Goal: Check status: Check status

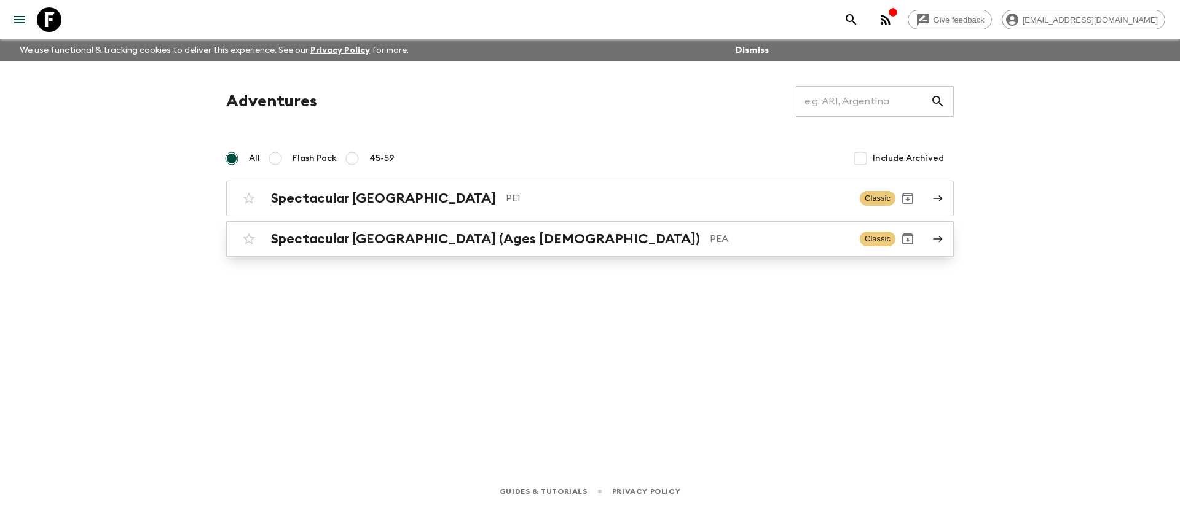
click at [372, 232] on h2 "Spectacular [GEOGRAPHIC_DATA] (Ages [DEMOGRAPHIC_DATA])" at bounding box center [485, 239] width 429 height 16
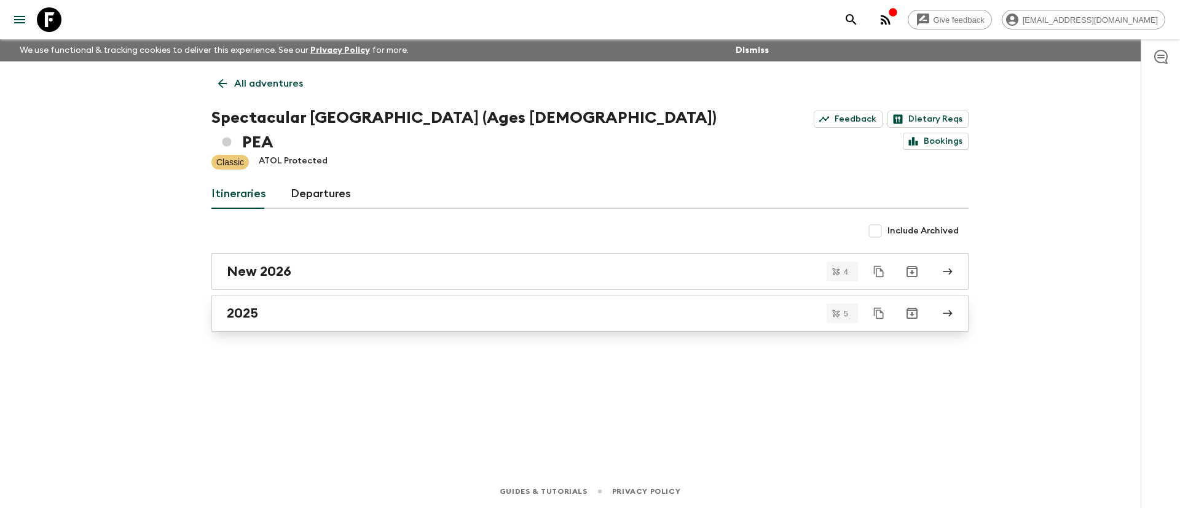
click at [325, 305] on div "2025" at bounding box center [578, 313] width 703 height 16
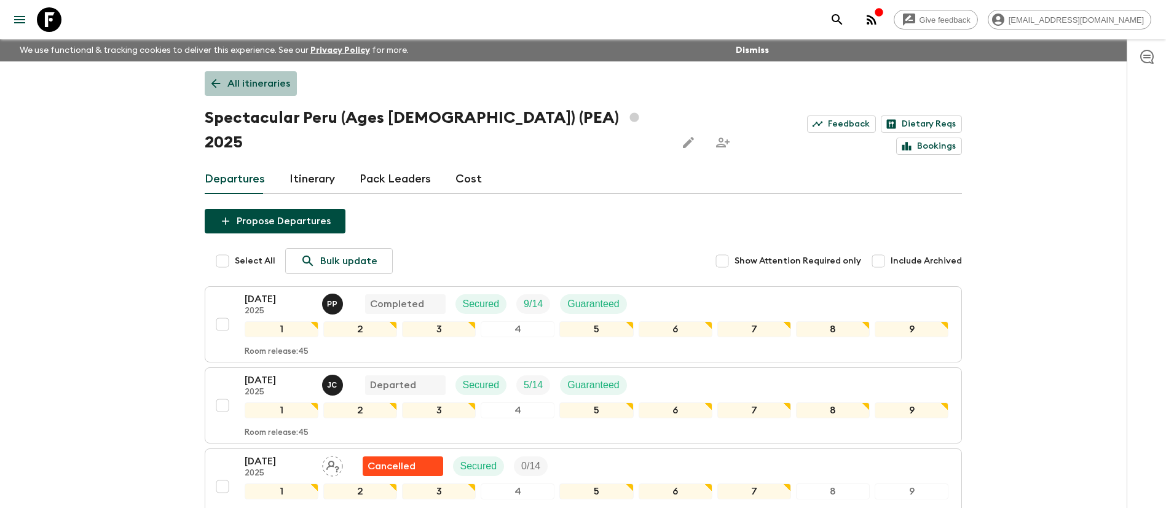
click at [259, 74] on link "All itineraries" at bounding box center [251, 83] width 92 height 25
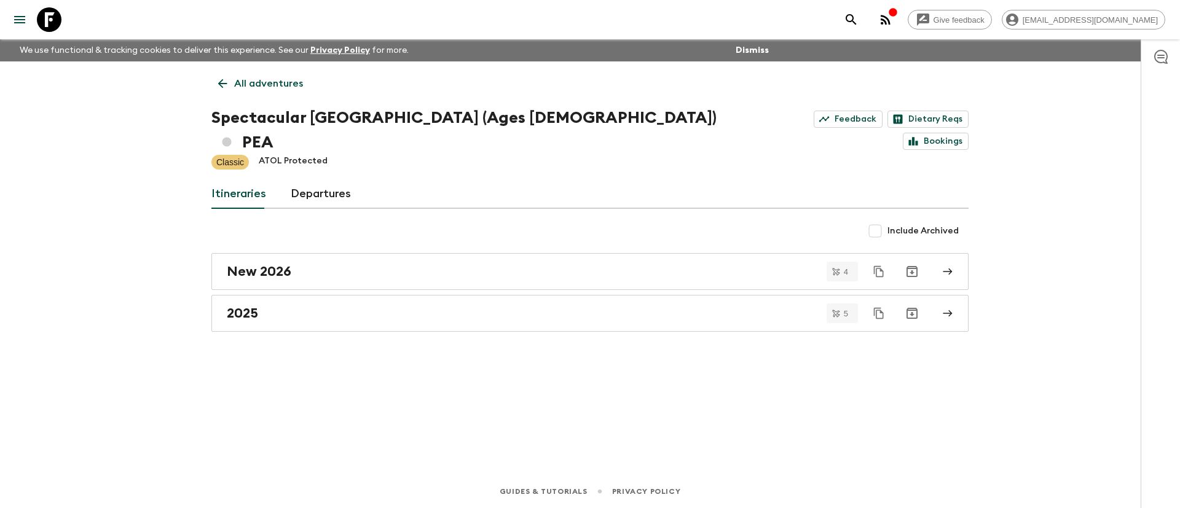
click at [266, 80] on p "All adventures" at bounding box center [268, 83] width 69 height 15
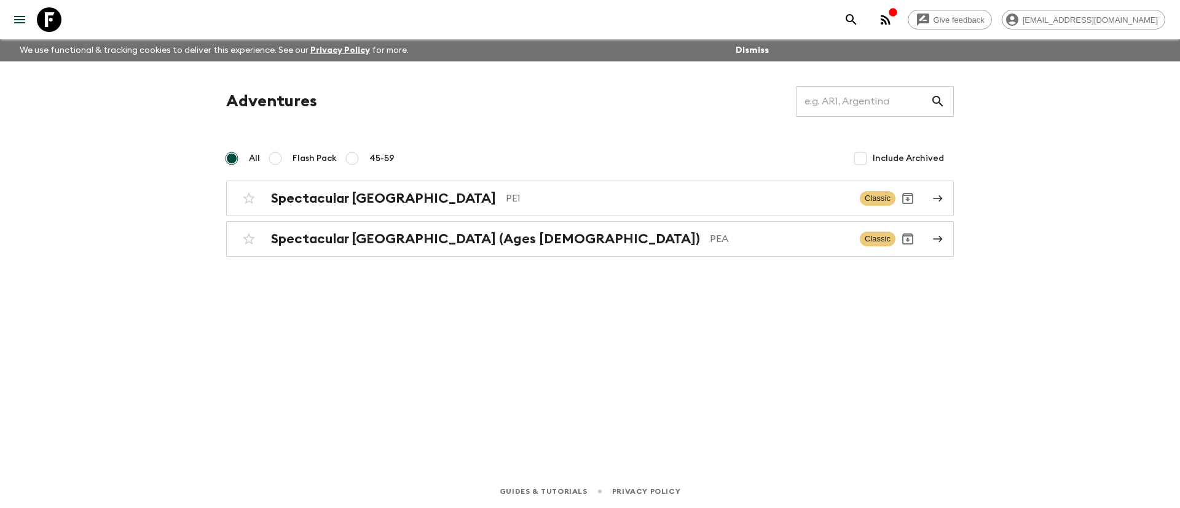
click at [675, 400] on div "Adventures ​ All Flash Pack 45-59 Include Archived Spectacular [GEOGRAPHIC_DATA…" at bounding box center [590, 250] width 787 height 379
click at [506, 194] on p "PE1" at bounding box center [678, 198] width 344 height 15
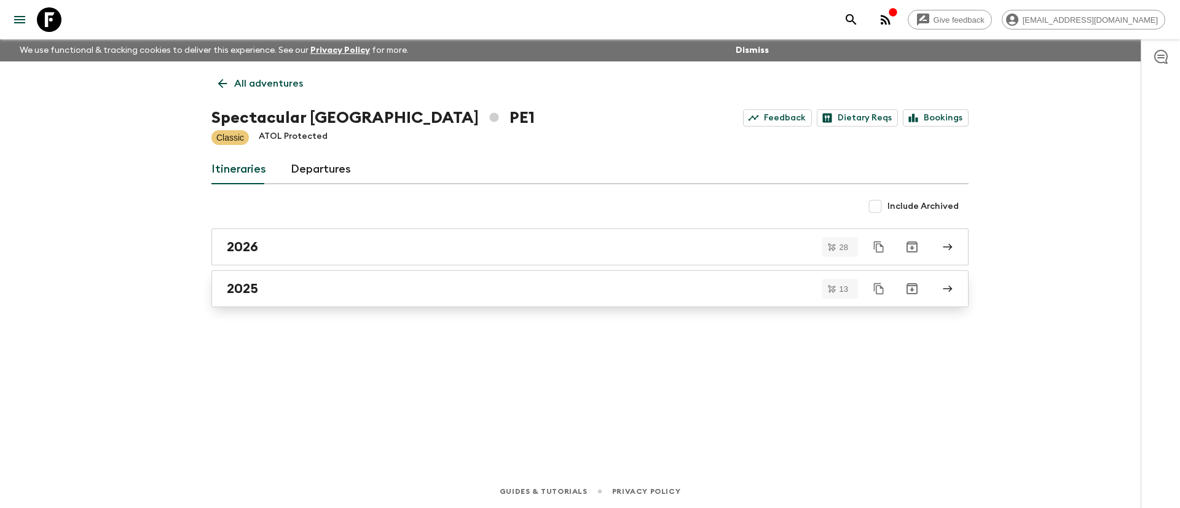
click at [355, 283] on div "2025" at bounding box center [578, 289] width 703 height 16
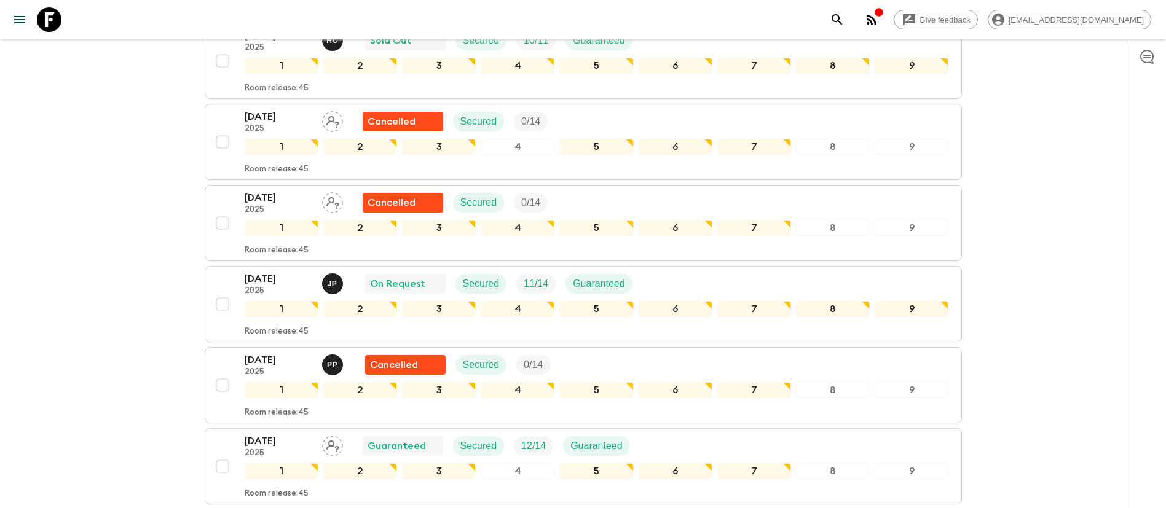
scroll to position [645, 0]
click at [679, 274] on div "[DATE] 2025 J P On Request Secured 11 / 14 Guaranteed" at bounding box center [597, 283] width 704 height 25
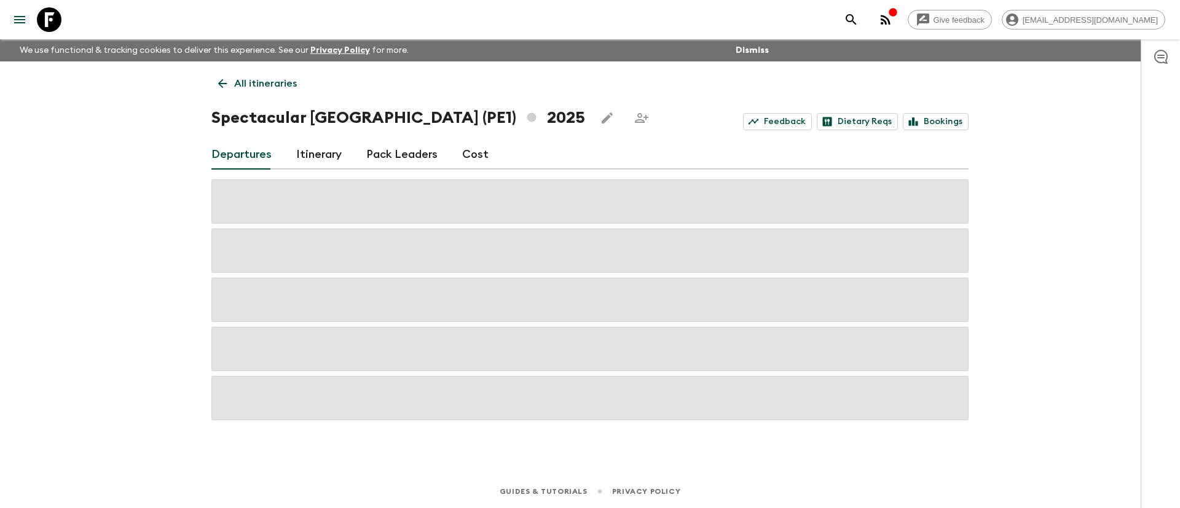
click at [530, 123] on div "Spectacular [GEOGRAPHIC_DATA] (PE1) 2025 Feedback Dietary Reqs Bookings" at bounding box center [589, 118] width 757 height 25
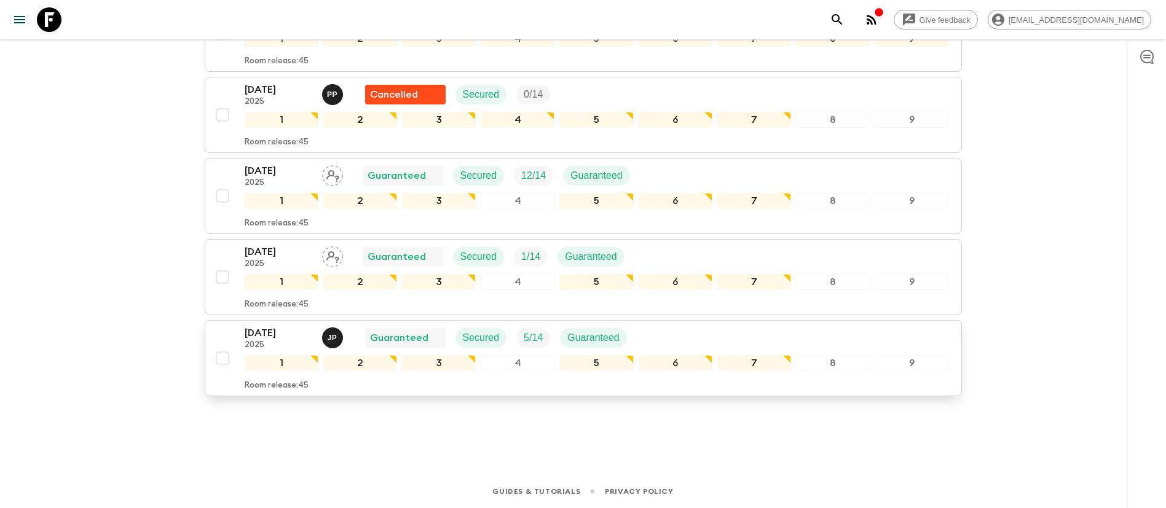
scroll to position [823, 0]
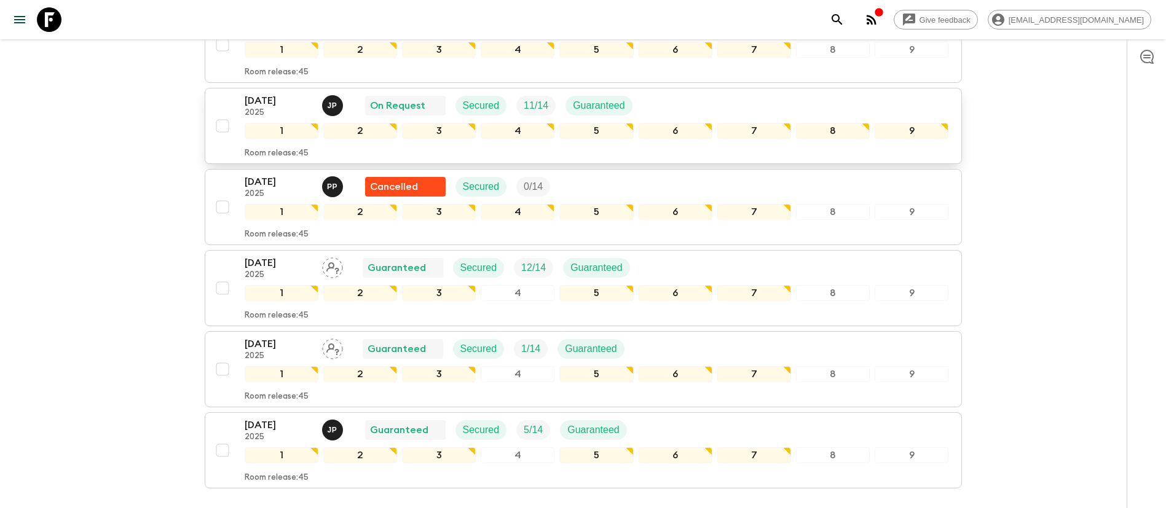
click at [663, 103] on div "[DATE] 2025 J P On Request Secured 11 / 14 Guaranteed" at bounding box center [597, 105] width 704 height 25
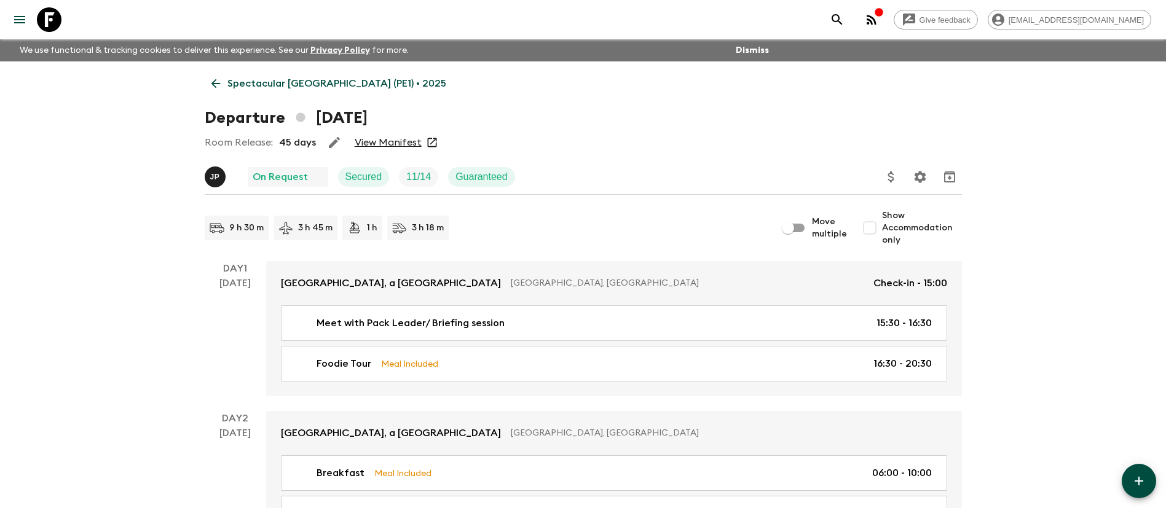
click at [392, 145] on link "View Manifest" at bounding box center [388, 142] width 67 height 12
